Goal: Information Seeking & Learning: Learn about a topic

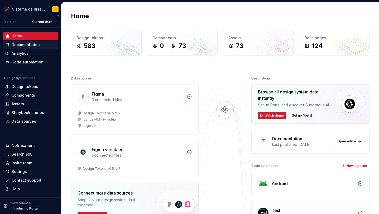
click at [24, 45] on div "Documentation" at bounding box center [26, 44] width 28 height 5
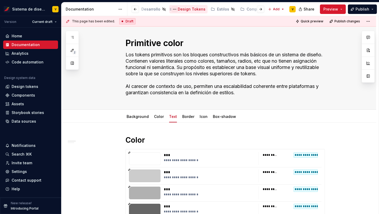
scroll to position [0, 161]
click at [213, 8] on div "Estilos" at bounding box center [219, 9] width 12 height 5
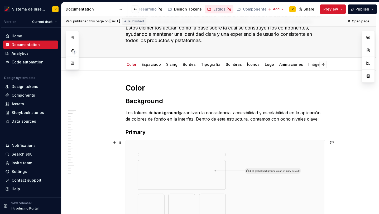
scroll to position [38, 0]
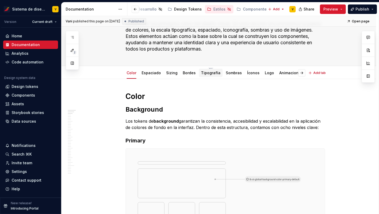
click at [212, 73] on link "Tipografía" at bounding box center [211, 73] width 20 height 4
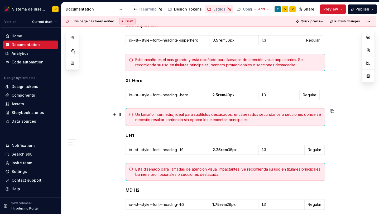
scroll to position [157, 0]
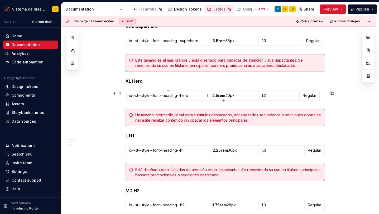
click at [140, 96] on p "ib--st--style--font--heading--hero" at bounding box center [167, 95] width 77 height 5
drag, startPoint x: 137, startPoint y: 96, endPoint x: 140, endPoint y: 97, distance: 2.7
click at [140, 97] on p "ib--st--style--font--heading--hero" at bounding box center [167, 95] width 77 height 5
drag, startPoint x: 191, startPoint y: 96, endPoint x: 131, endPoint y: 97, distance: 60.9
click at [131, 97] on p "ib--st--style--font--heading--hero" at bounding box center [167, 95] width 77 height 5
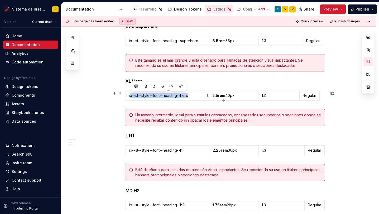
click at [148, 97] on p "ib--st--style--font--heading--hero" at bounding box center [167, 95] width 77 height 5
drag, startPoint x: 130, startPoint y: 96, endPoint x: 192, endPoint y: 96, distance: 61.7
click at [192, 96] on p "ib--st--style--font--heading--hero" at bounding box center [167, 95] width 77 height 5
click at [149, 97] on p "ib--st--style--font--heading--hero" at bounding box center [167, 95] width 77 height 5
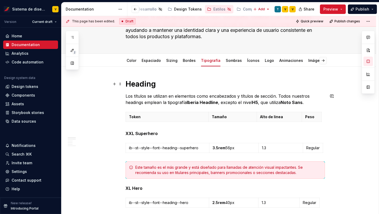
scroll to position [0, 0]
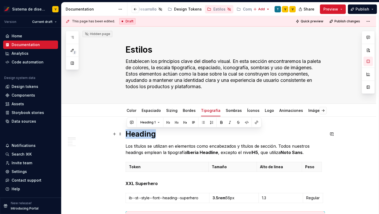
drag, startPoint x: 128, startPoint y: 135, endPoint x: 158, endPoint y: 135, distance: 30.6
click at [158, 135] on h1 "Heading" at bounding box center [225, 134] width 199 height 9
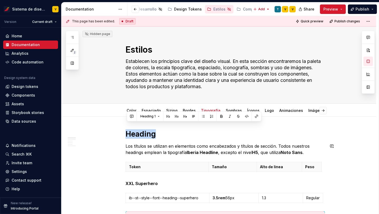
scroll to position [7, 0]
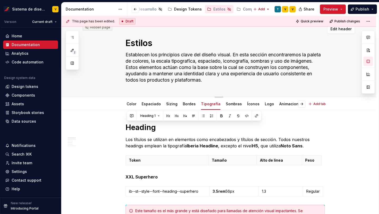
click at [151, 68] on textarea "Establecen los principios clave del diseño visual. En esta sección encontraremo…" at bounding box center [223, 68] width 199 height 34
click at [151, 67] on textarea "Establecen los principios clave del diseño visual. En esta sección encontraremo…" at bounding box center [223, 68] width 199 height 34
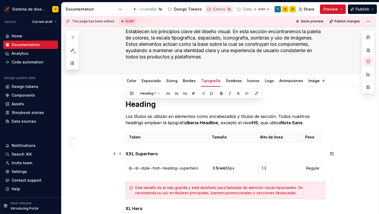
scroll to position [30, 0]
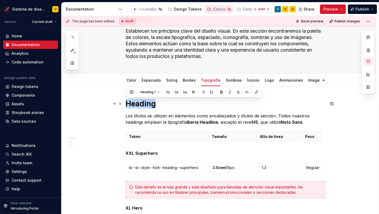
drag, startPoint x: 128, startPoint y: 104, endPoint x: 160, endPoint y: 104, distance: 32.2
click at [160, 104] on h1 "Heading" at bounding box center [225, 103] width 199 height 9
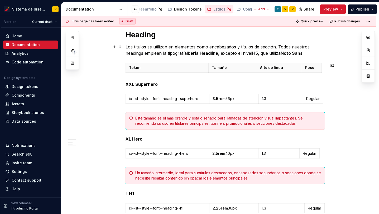
scroll to position [0, 0]
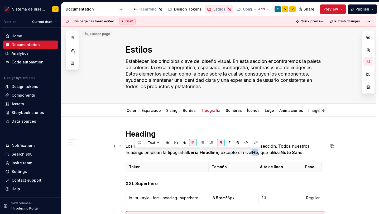
drag, startPoint x: 255, startPoint y: 154, endPoint x: 260, endPoint y: 154, distance: 5.0
click at [258, 154] on strong "H5" at bounding box center [255, 152] width 6 height 5
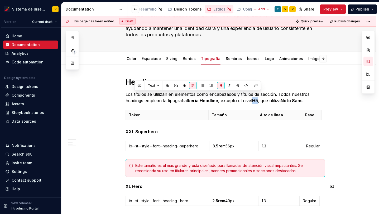
scroll to position [61, 0]
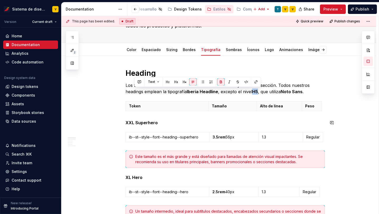
click at [149, 137] on p "ib--st--style--font--heading--superhero" at bounding box center [167, 137] width 77 height 5
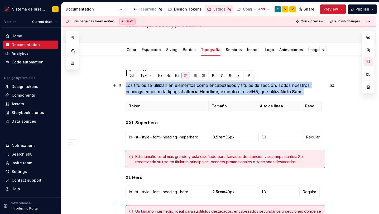
drag, startPoint x: 127, startPoint y: 86, endPoint x: 306, endPoint y: 93, distance: 179.5
click at [306, 93] on p "Los títulos se utilizan en elementos como encabezados y títulos de sección. Tod…" at bounding box center [225, 88] width 199 height 13
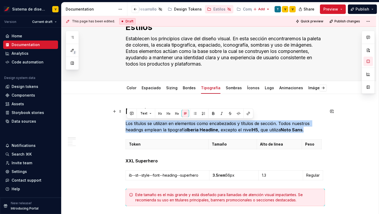
scroll to position [22, 0]
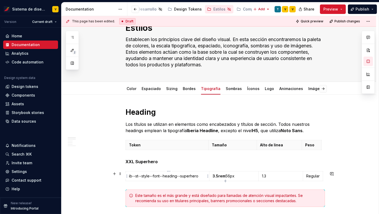
click at [200, 178] on p "ib--st--style--font--heading--superhero" at bounding box center [167, 176] width 77 height 5
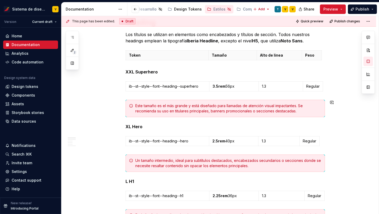
scroll to position [112, 0]
click at [135, 71] on strong "XXL Superhero" at bounding box center [142, 71] width 32 height 5
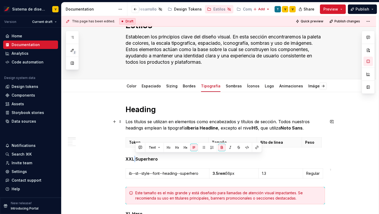
scroll to position [27, 0]
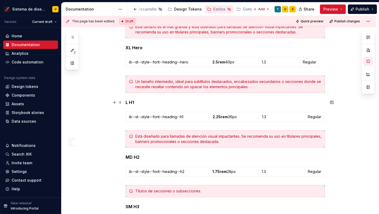
scroll to position [191, 0]
type textarea "*"
